Goal: Communication & Community: Share content

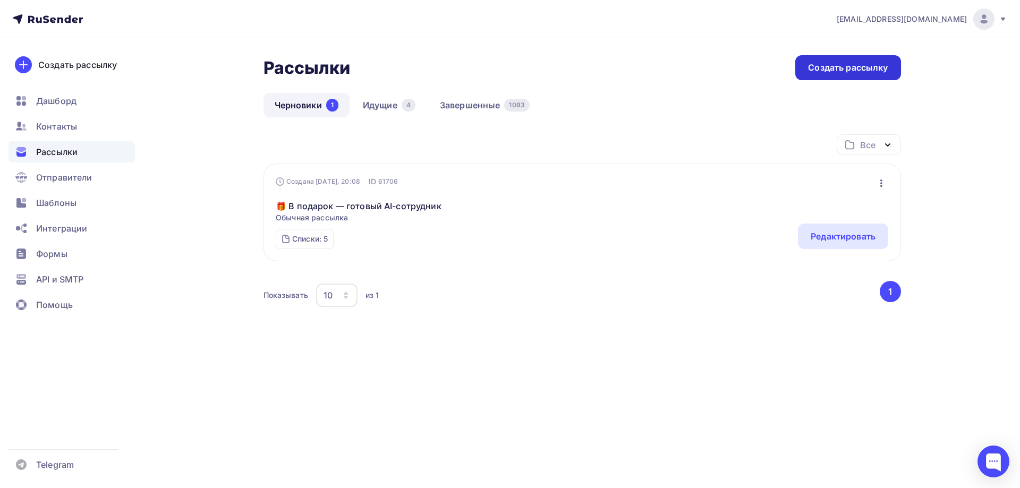
click at [847, 70] on div "Создать рассылку" at bounding box center [848, 68] width 80 height 12
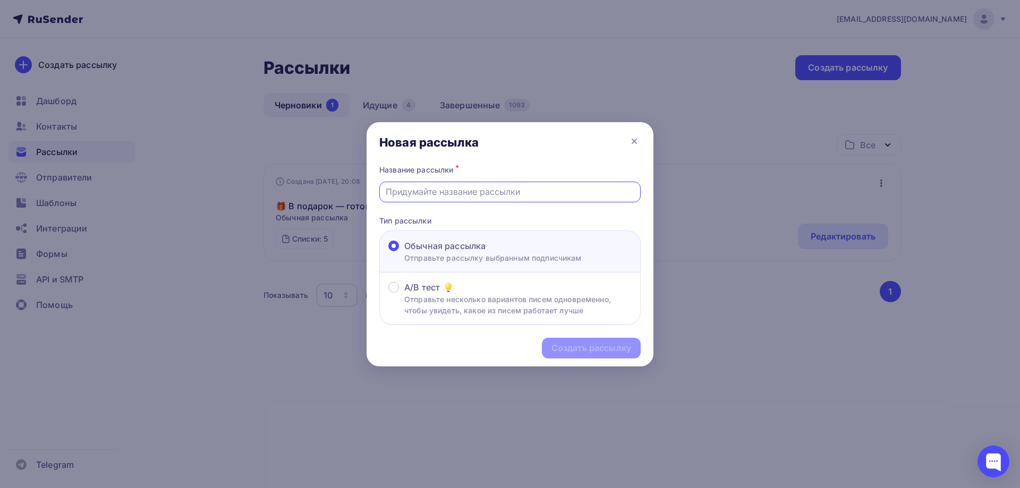
paste input "ПРЕЗЕНТЫ в этот классный праздник!"
drag, startPoint x: 550, startPoint y: 193, endPoint x: 385, endPoint y: 193, distance: 164.7
click at [386, 193] on input "ПРЕЗЕНТЫ в этот классный праздник!" at bounding box center [510, 191] width 249 height 13
drag, startPoint x: 566, startPoint y: 191, endPoint x: 362, endPoint y: 193, distance: 204.5
click at [362, 193] on div "Новая рассылка Название рассылки * Чуть не забыл про сегодняшнюю раздачу Тип ра…" at bounding box center [510, 244] width 1020 height 488
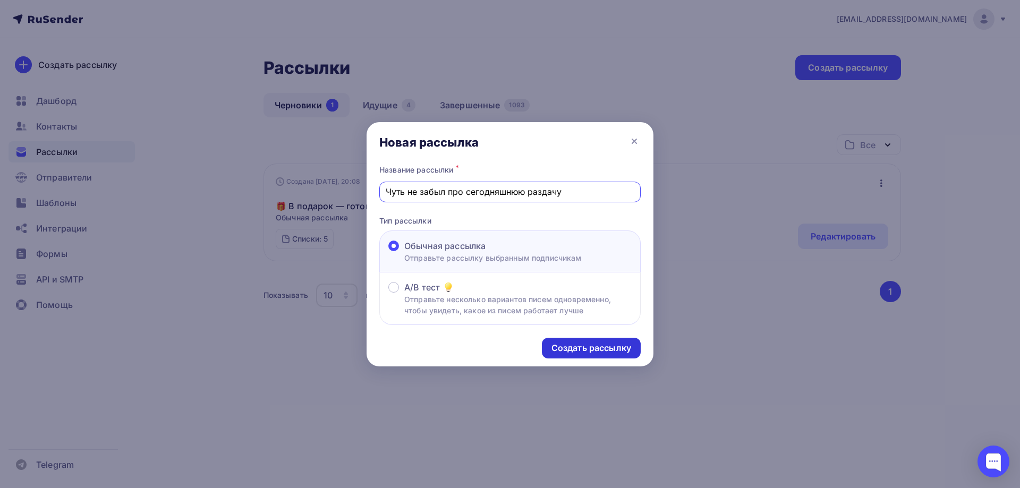
type input "Чуть не забыл про сегодняшнюю раздачу"
click at [577, 350] on div "Создать рассылку" at bounding box center [591, 348] width 80 height 12
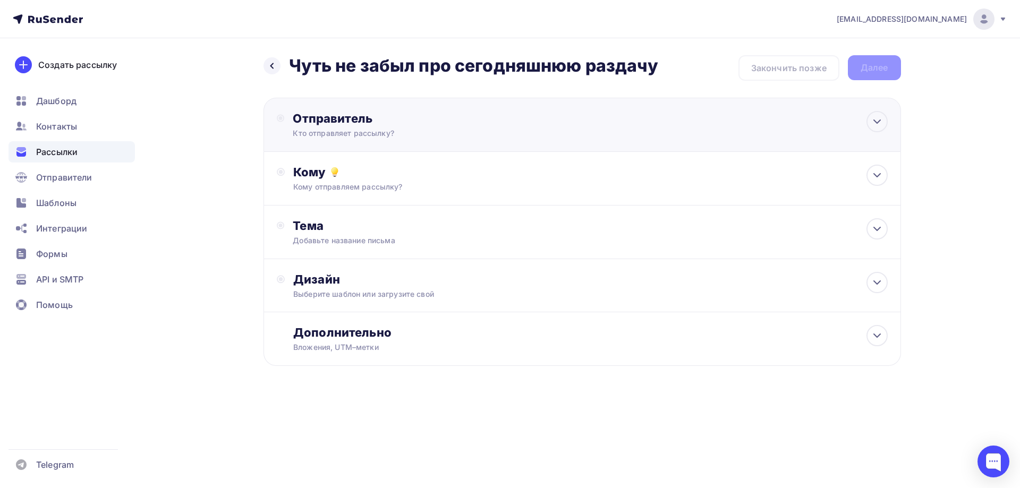
click at [342, 122] on div "Отправитель" at bounding box center [408, 118] width 230 height 15
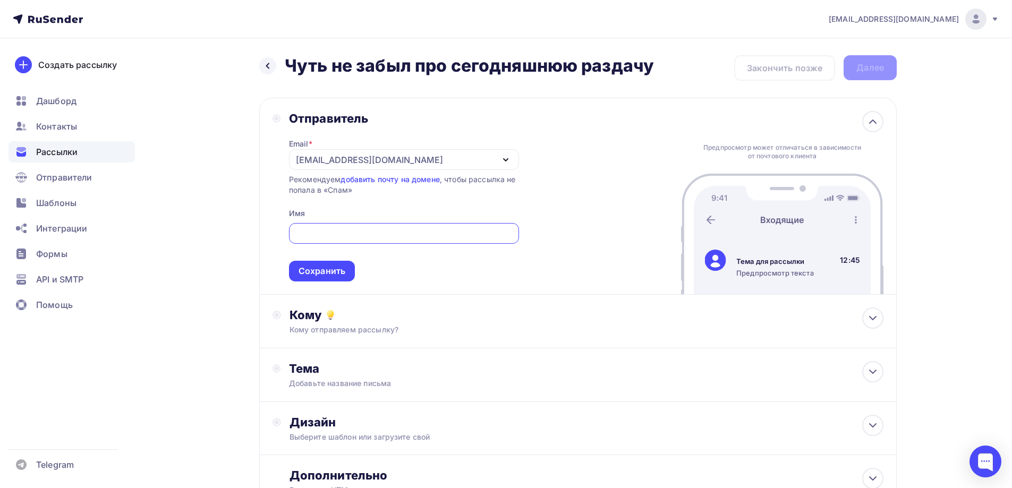
click at [345, 154] on div "[EMAIL_ADDRESS][DOMAIN_NAME]" at bounding box center [369, 160] width 147 height 13
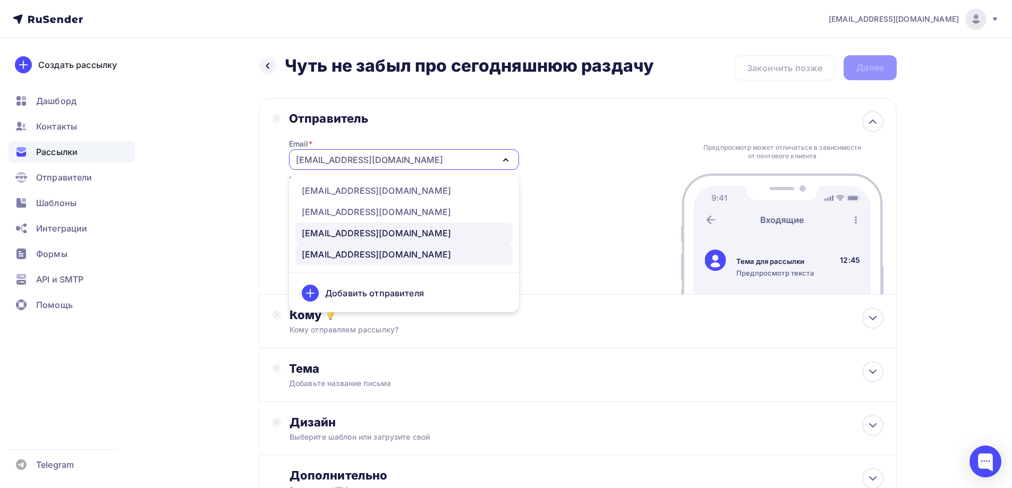
click at [348, 225] on link "[EMAIL_ADDRESS][DOMAIN_NAME]" at bounding box center [403, 233] width 217 height 21
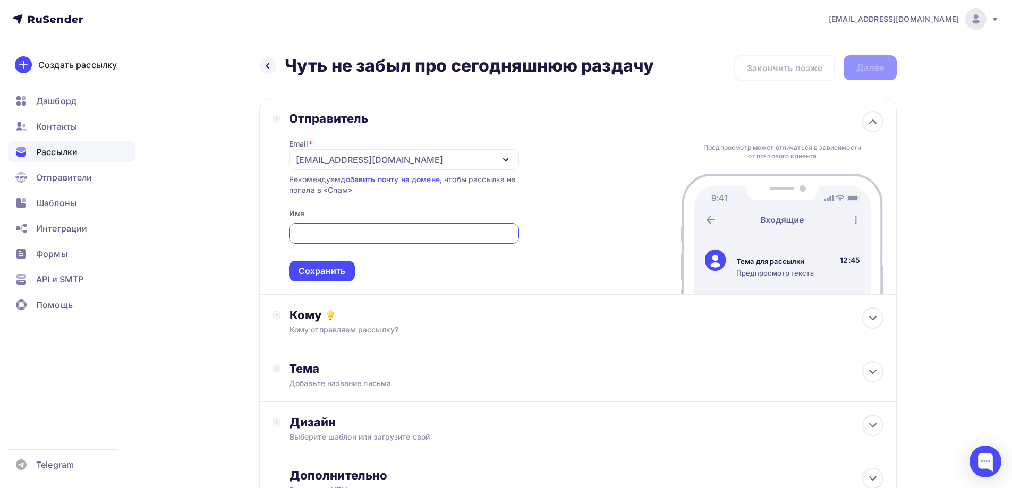
click at [342, 236] on input "text" at bounding box center [404, 233] width 218 height 13
type input "[PERSON_NAME]"
click at [341, 277] on div "Сохранить" at bounding box center [322, 271] width 47 height 12
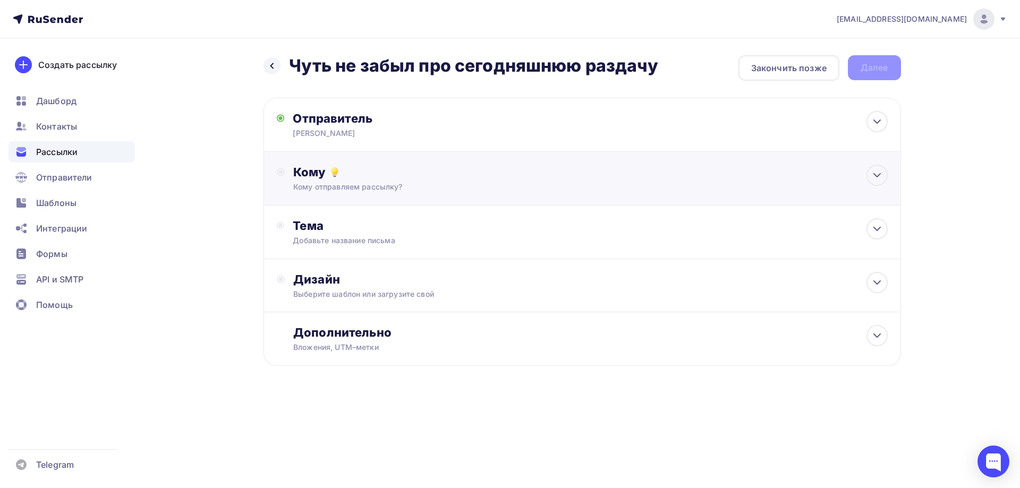
click at [320, 176] on div "Кому" at bounding box center [590, 172] width 594 height 15
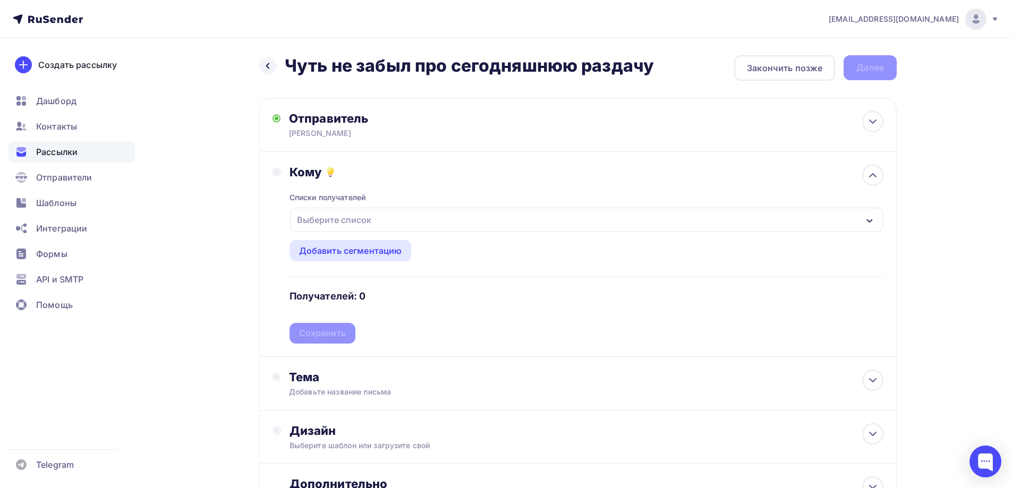
click at [327, 224] on div "Выберите список" at bounding box center [334, 219] width 83 height 19
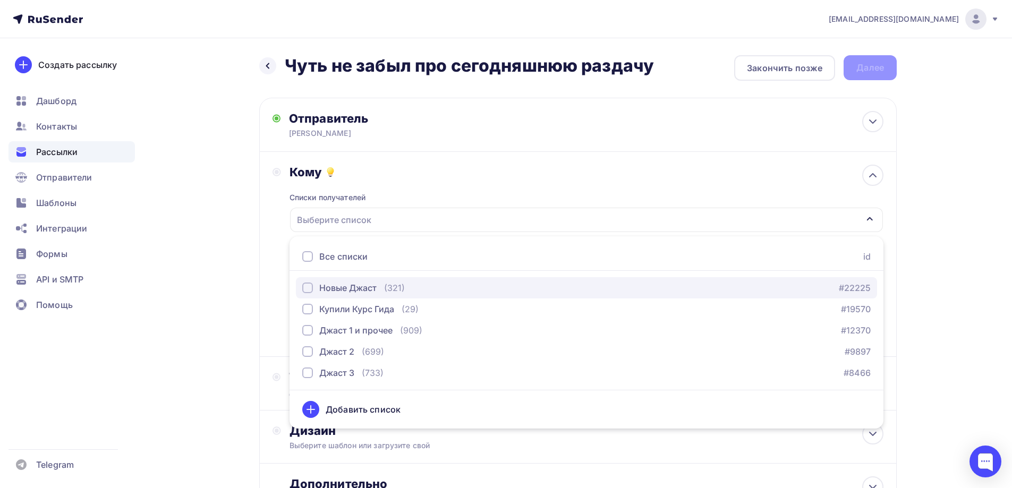
drag, startPoint x: 311, startPoint y: 287, endPoint x: 311, endPoint y: 298, distance: 11.2
click at [310, 287] on div "button" at bounding box center [307, 288] width 11 height 11
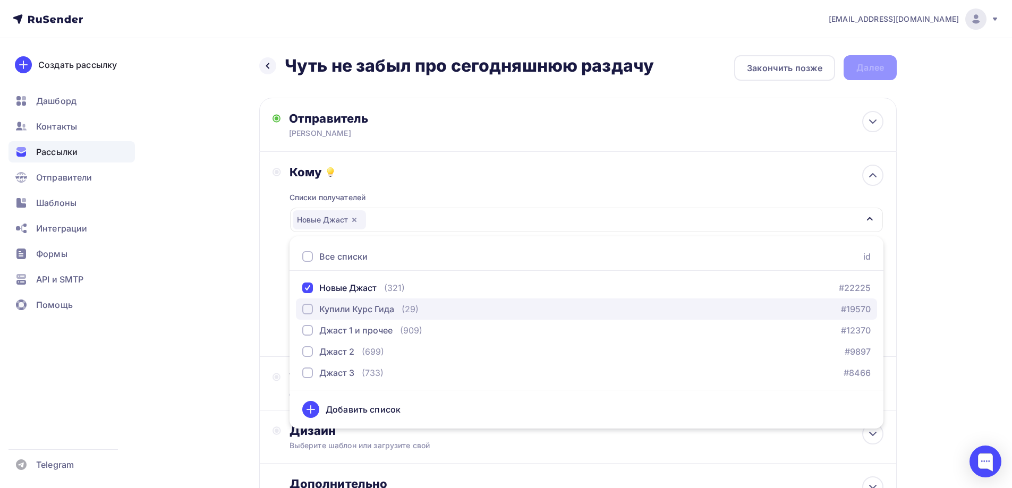
click at [310, 310] on div "button" at bounding box center [307, 309] width 11 height 11
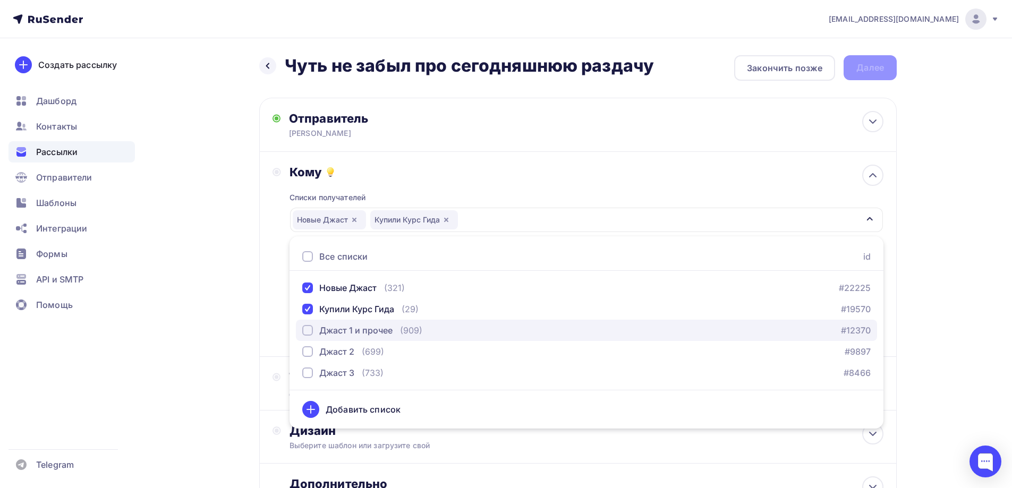
drag, startPoint x: 310, startPoint y: 329, endPoint x: 307, endPoint y: 340, distance: 11.5
click at [308, 331] on div "button" at bounding box center [307, 330] width 11 height 11
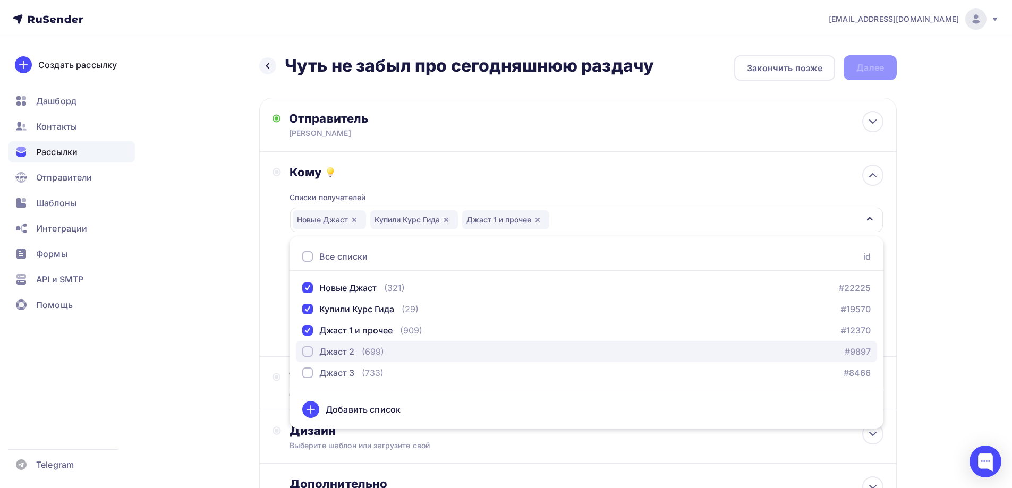
drag, startPoint x: 306, startPoint y: 350, endPoint x: 305, endPoint y: 359, distance: 9.1
click at [305, 355] on div "button" at bounding box center [307, 351] width 11 height 11
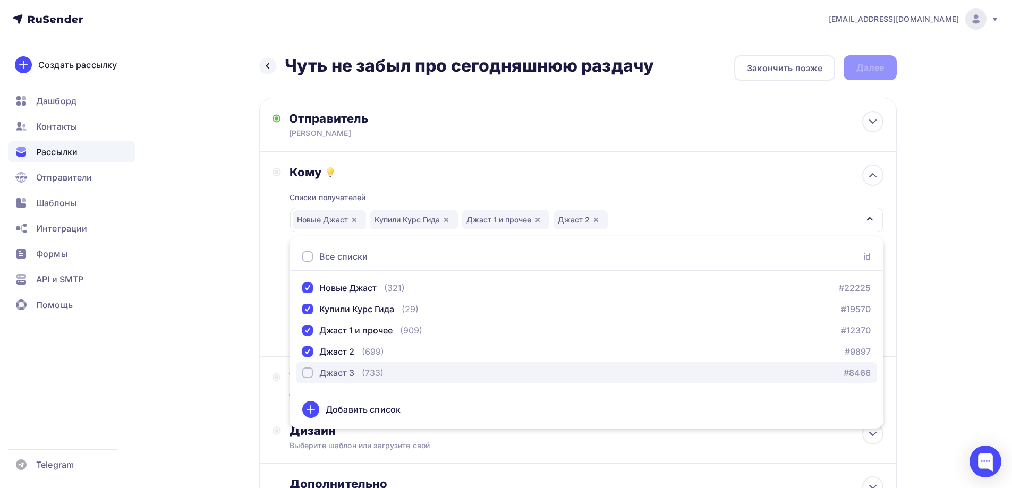
click at [308, 375] on div "button" at bounding box center [307, 373] width 11 height 11
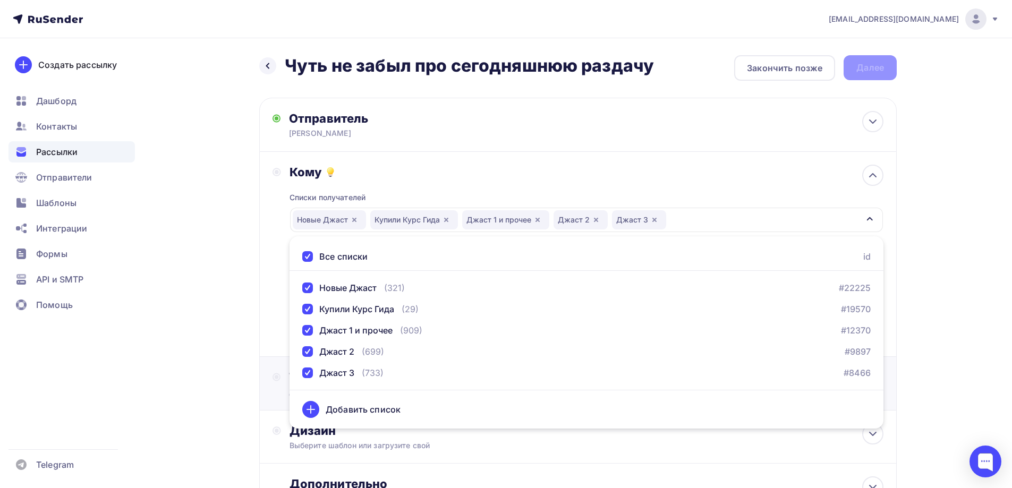
drag, startPoint x: 229, startPoint y: 365, endPoint x: 282, endPoint y: 365, distance: 53.1
click at [229, 365] on div "Назад Чуть не забыл про сегодняшнюю раздачу Чуть не забыл про сегодняшнюю разда…" at bounding box center [506, 312] width 871 height 548
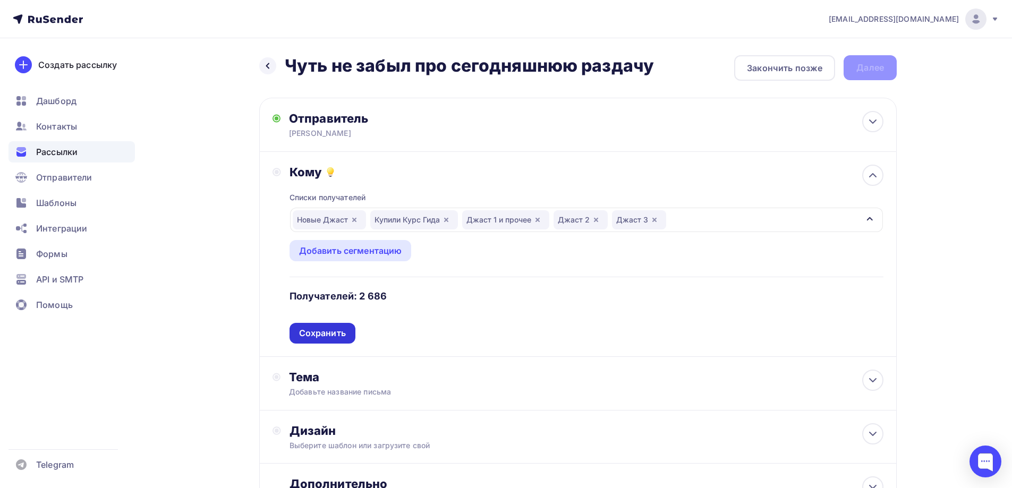
click at [321, 338] on div "Сохранить" at bounding box center [322, 333] width 47 height 12
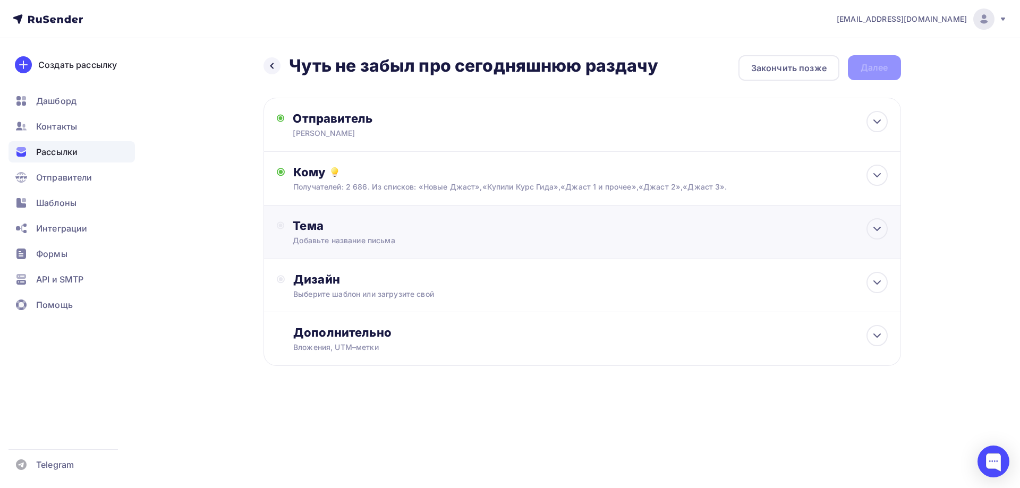
click at [317, 236] on div "Добавьте название письма" at bounding box center [387, 240] width 189 height 11
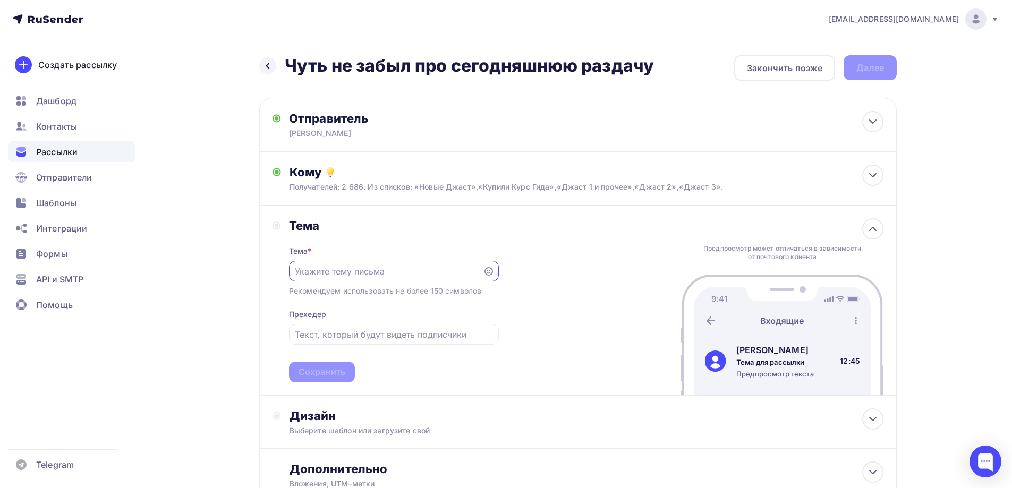
paste input "Чуть не забыл про сегодняшнюю раздачу"
type input "Чуть не забыл про сегодняшнюю раздачу"
click at [322, 370] on div "Сохранить" at bounding box center [322, 372] width 47 height 12
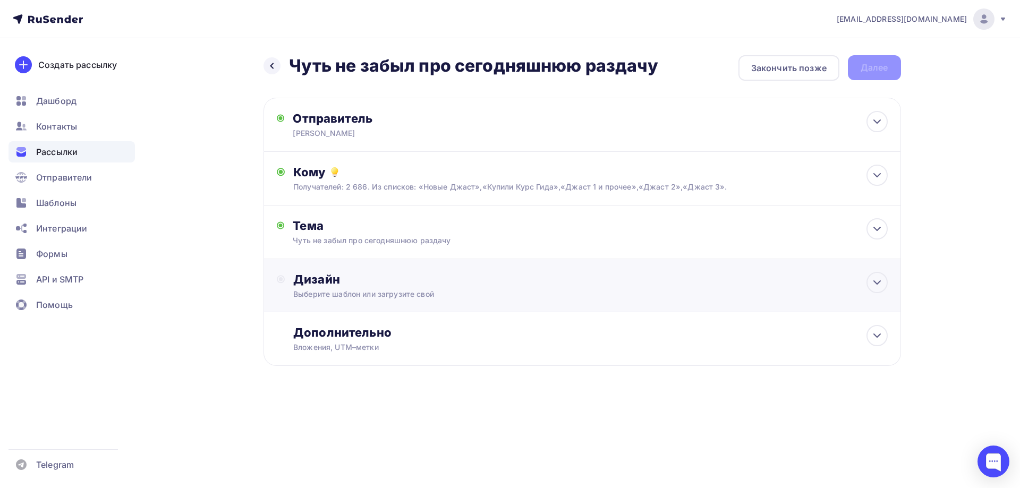
click at [329, 291] on div "Выберите шаблон или загрузите свой" at bounding box center [560, 294] width 535 height 11
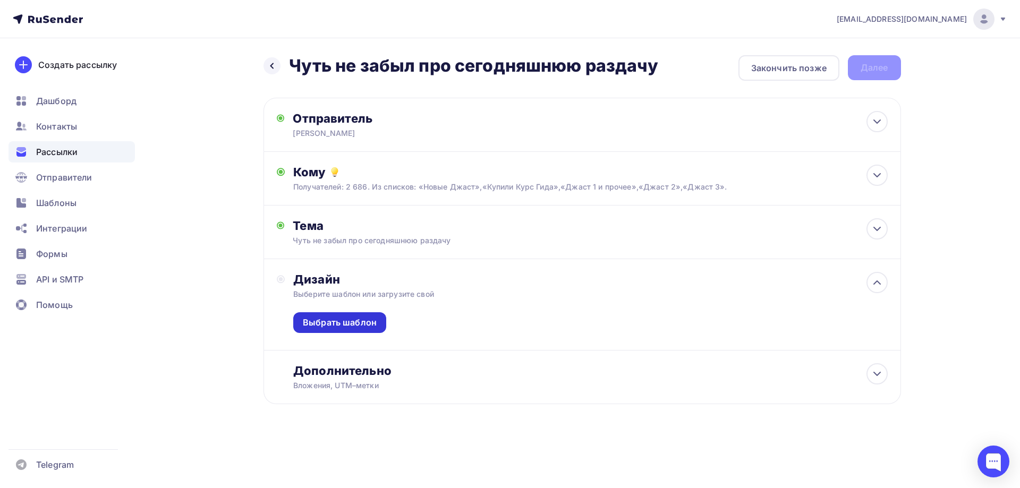
click at [328, 328] on div "Выбрать шаблон" at bounding box center [340, 323] width 74 height 12
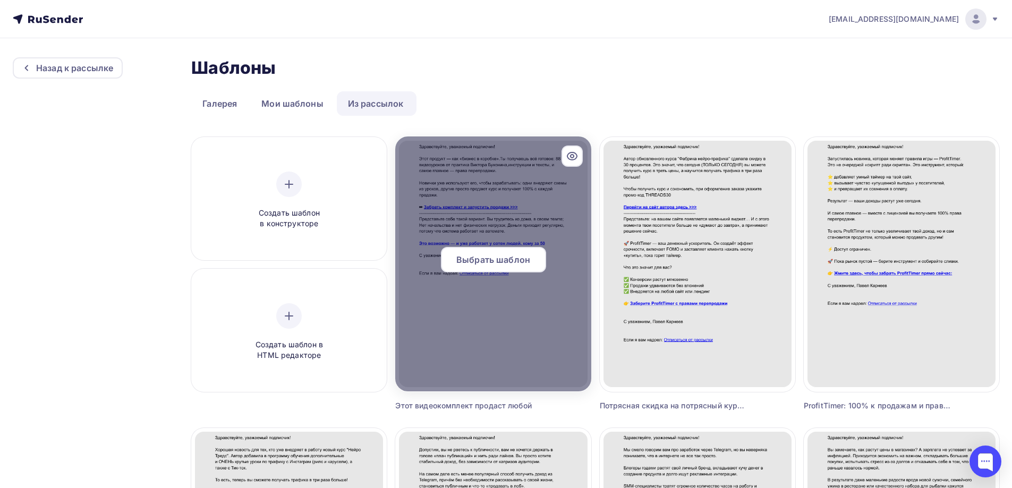
click at [498, 251] on div "Выбрать шаблон" at bounding box center [493, 259] width 105 height 25
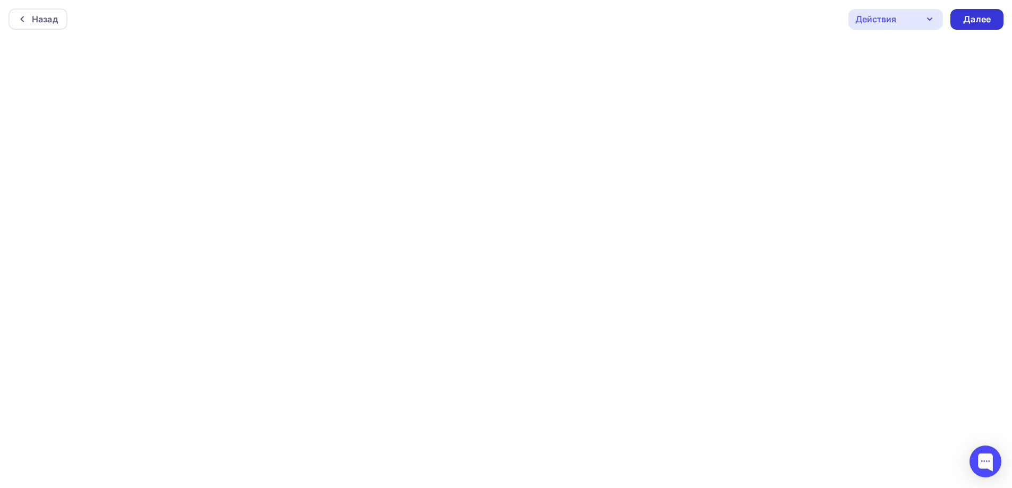
click at [977, 16] on div "Далее" at bounding box center [977, 19] width 28 height 12
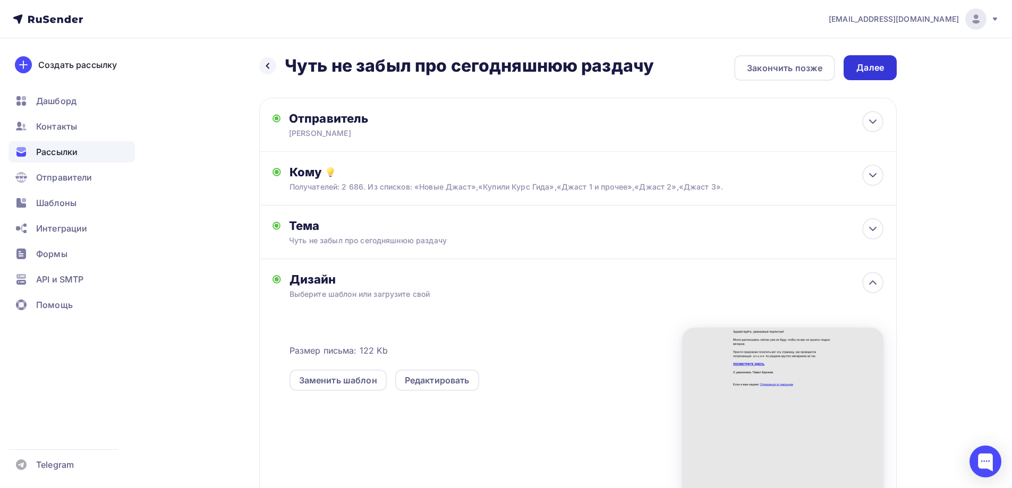
click at [864, 66] on div "Далее" at bounding box center [870, 68] width 28 height 12
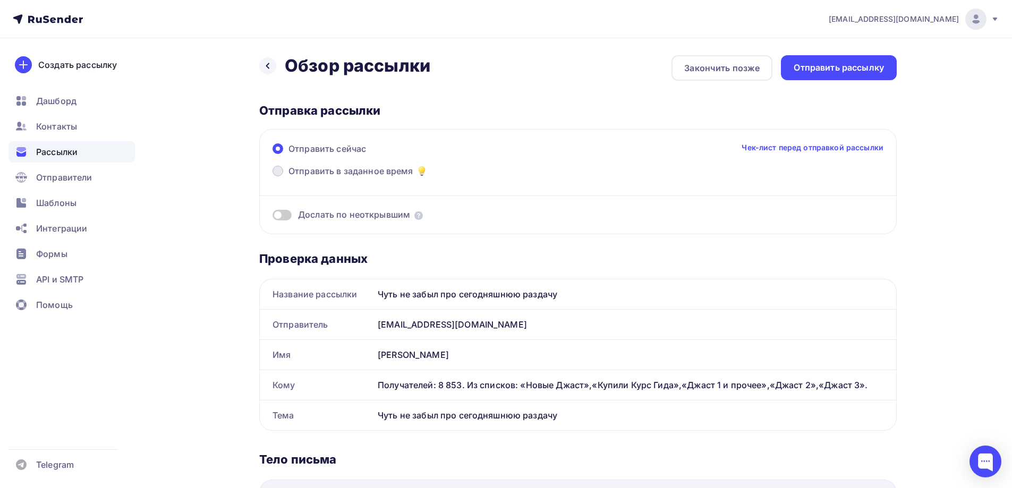
click at [280, 171] on span at bounding box center [278, 171] width 11 height 11
click at [288, 177] on input "Отправить в заданное время" at bounding box center [288, 177] width 0 height 0
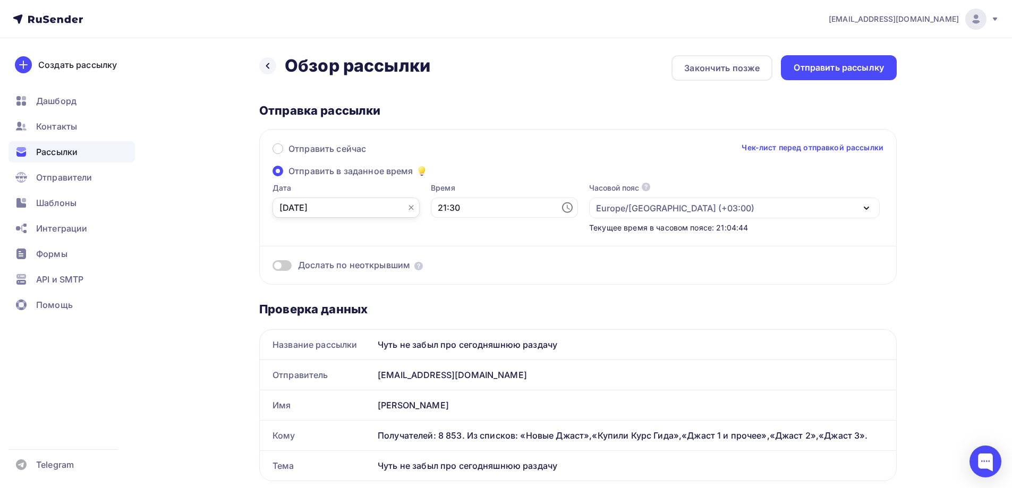
click at [304, 206] on input "[DATE]" at bounding box center [346, 208] width 147 height 20
click at [320, 285] on div "8" at bounding box center [321, 283] width 17 height 10
type input "[DATE]"
click at [436, 207] on input "21:30" at bounding box center [504, 208] width 147 height 20
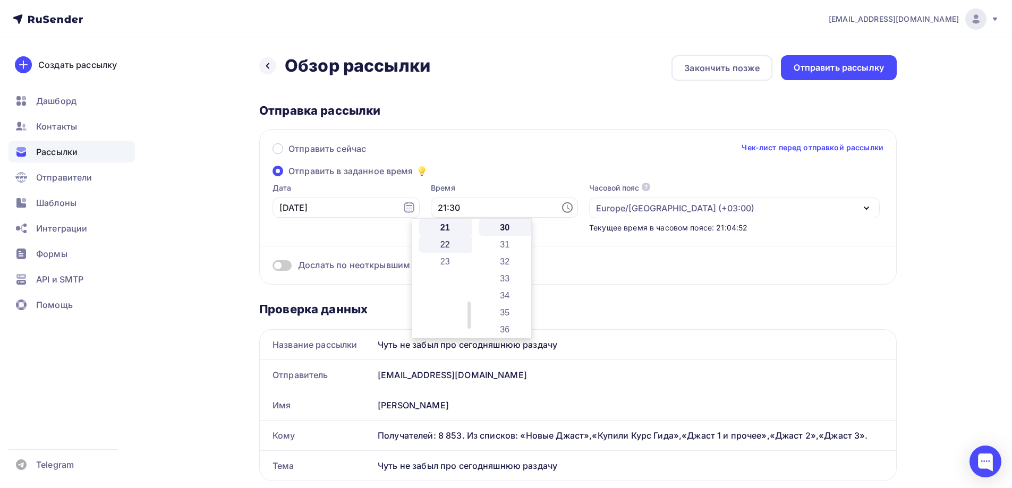
click at [442, 244] on li "22" at bounding box center [446, 244] width 55 height 17
click at [498, 228] on li "00" at bounding box center [506, 227] width 55 height 17
type input "22:00"
click at [489, 160] on div "Отправить сейчас Чек-лист перед отправкой рассылки" at bounding box center [578, 153] width 611 height 22
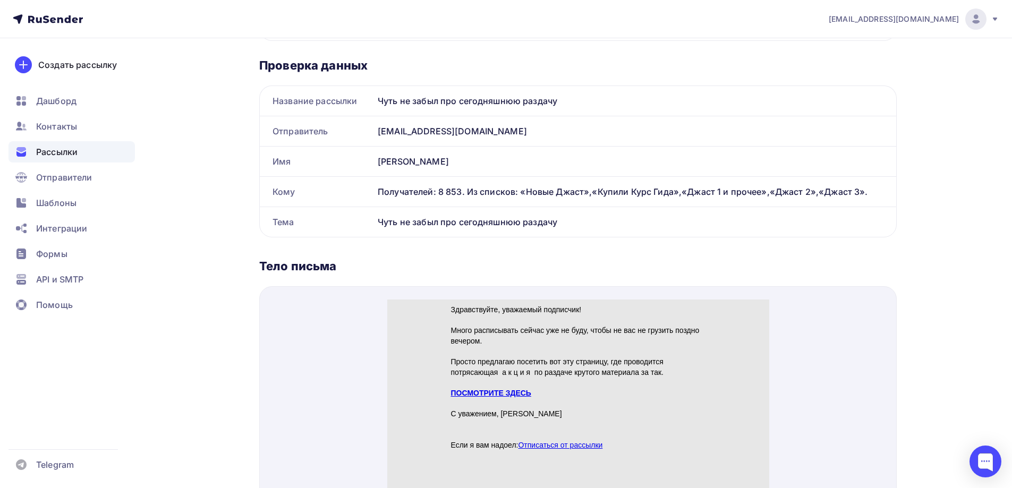
scroll to position [319, 0]
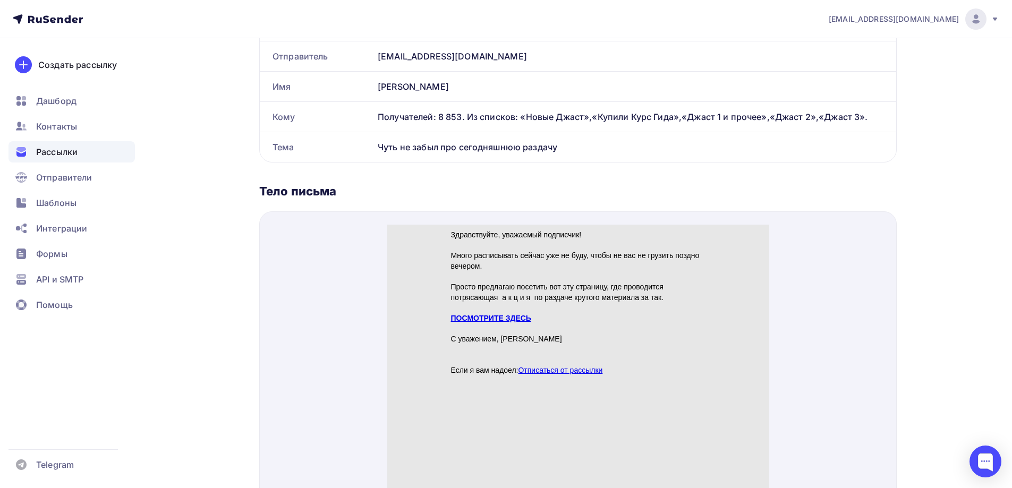
click at [468, 306] on link "ПОСМОТРИТЕ ЗДЕСЬ" at bounding box center [490, 305] width 80 height 8
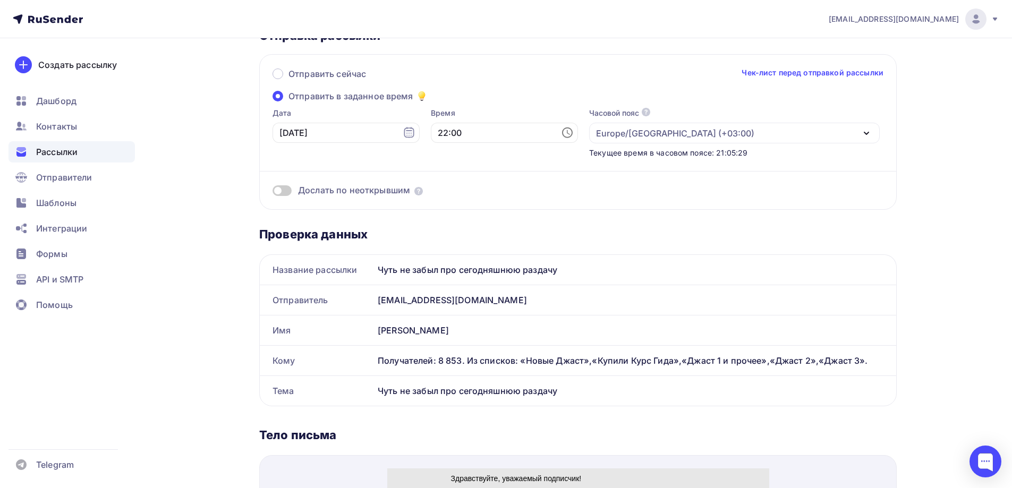
scroll to position [0, 0]
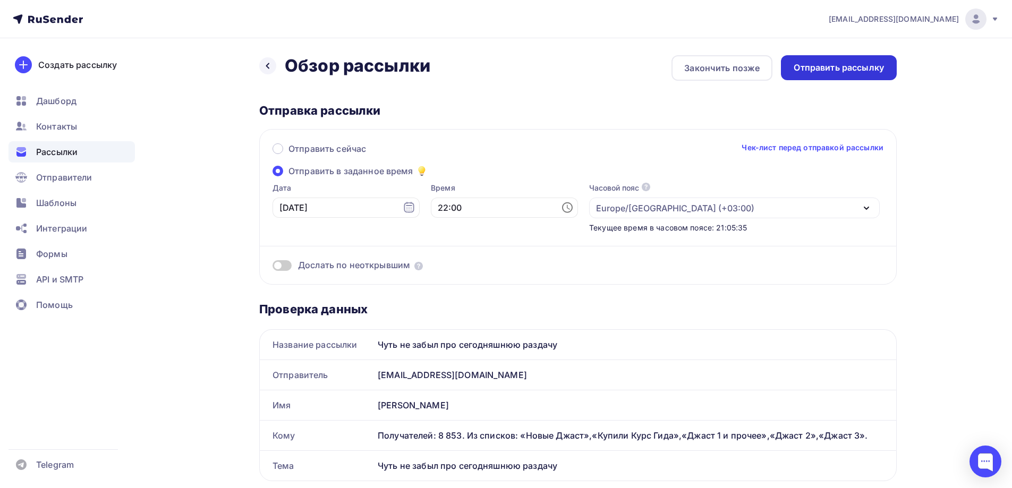
click at [801, 69] on div "Отправить рассылку" at bounding box center [839, 68] width 90 height 12
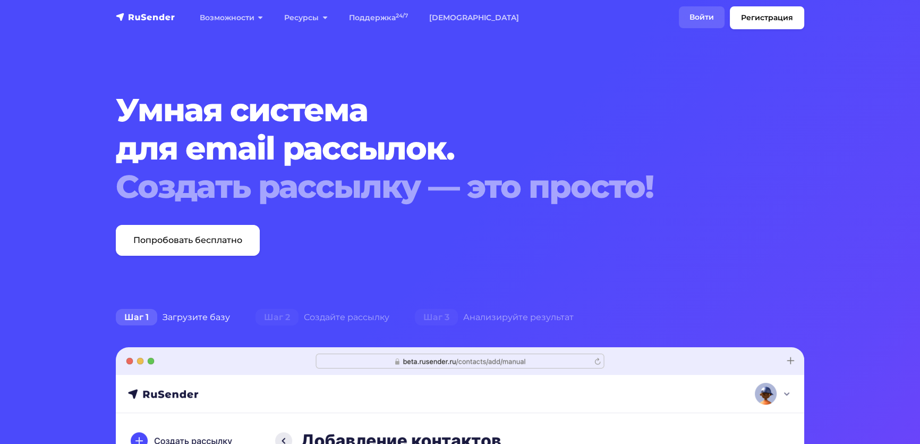
click at [679, 22] on link "Войти" at bounding box center [702, 17] width 46 height 22
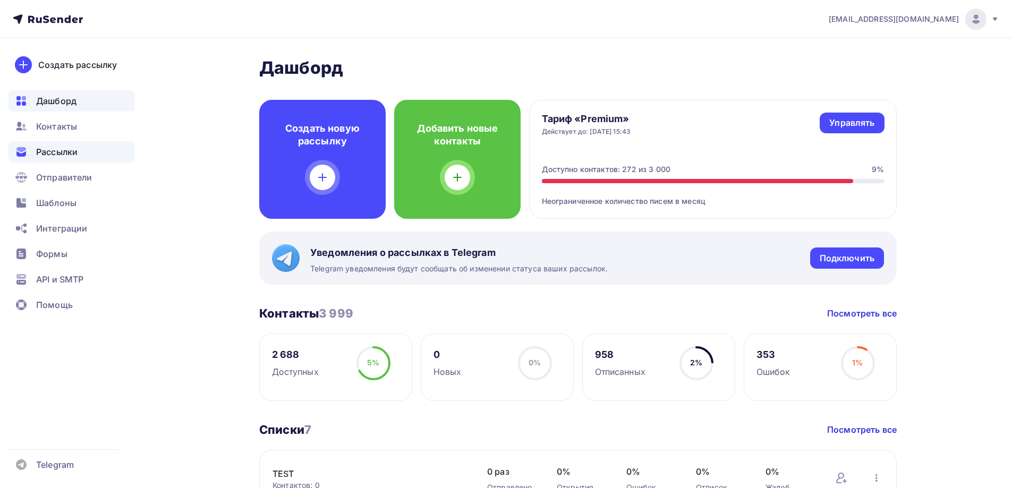
click at [47, 158] on div "Рассылки" at bounding box center [71, 151] width 126 height 21
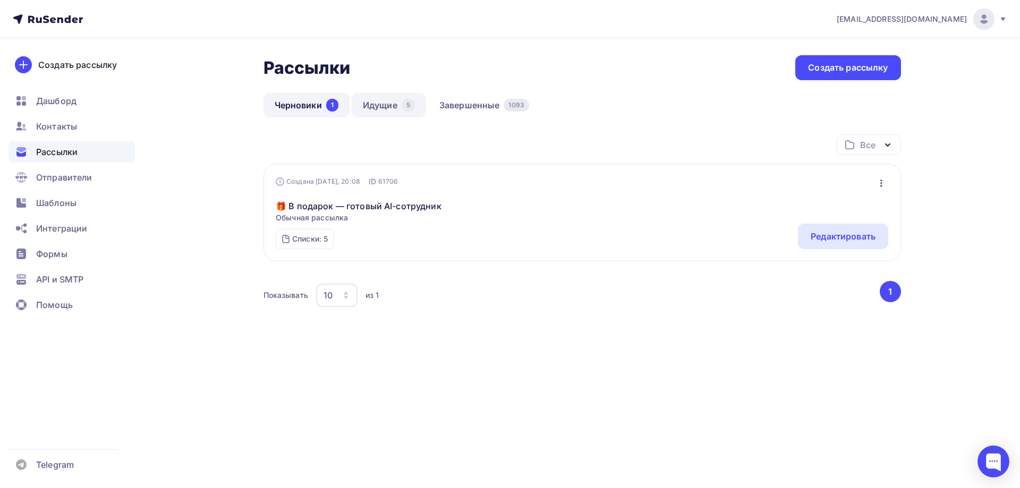
click at [377, 106] on link "Идущие 5" at bounding box center [389, 105] width 74 height 24
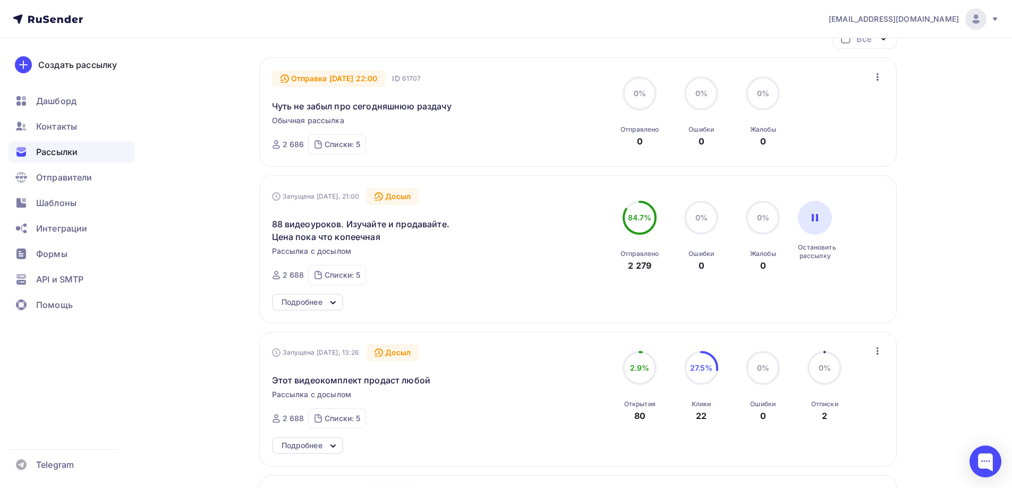
scroll to position [159, 0]
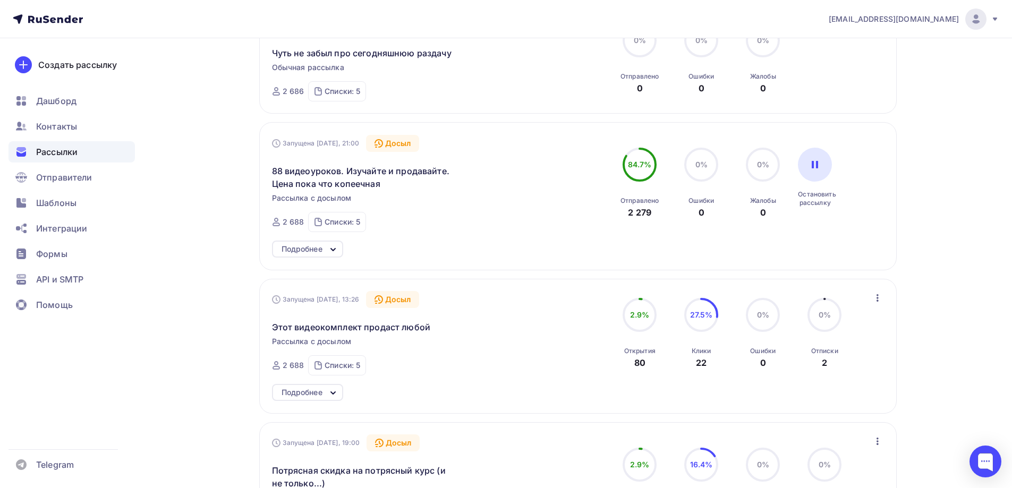
click at [322, 250] on div "Подробнее" at bounding box center [302, 249] width 41 height 13
